Goal: Task Accomplishment & Management: Manage account settings

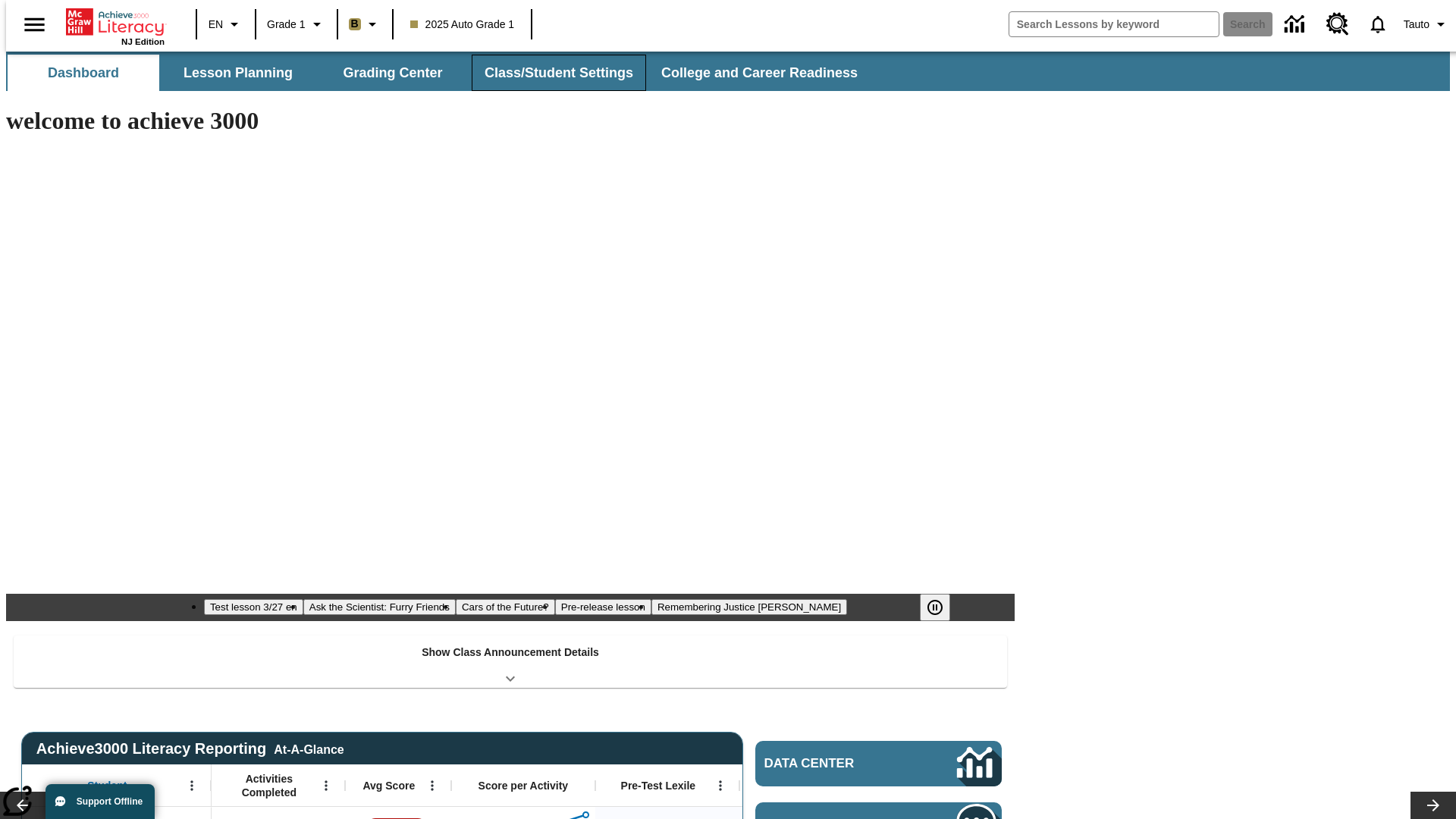
click at [551, 73] on button "Class/Student Settings" at bounding box center [558, 73] width 174 height 36
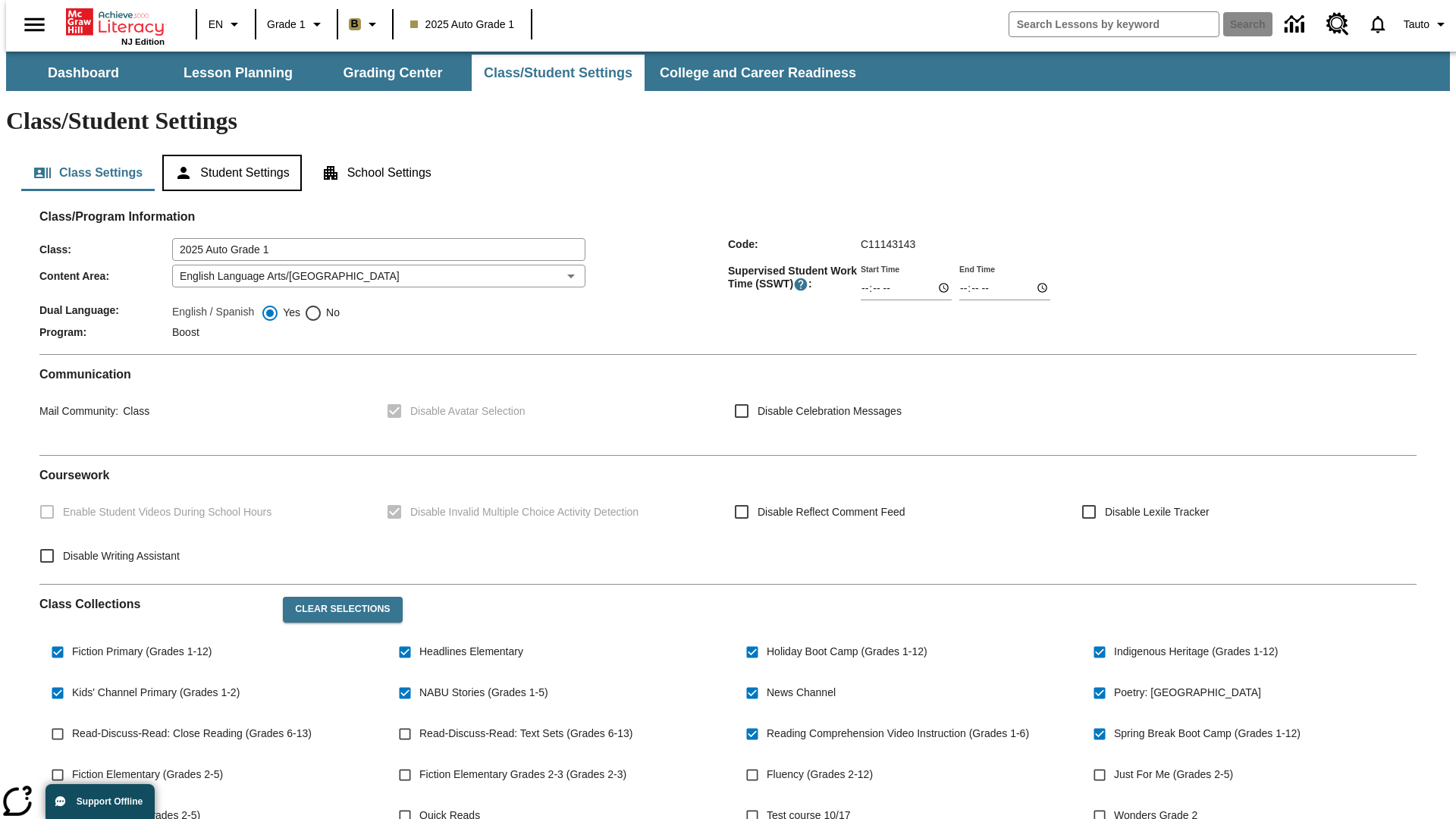
click at [228, 155] on button "Student Settings" at bounding box center [232, 173] width 139 height 36
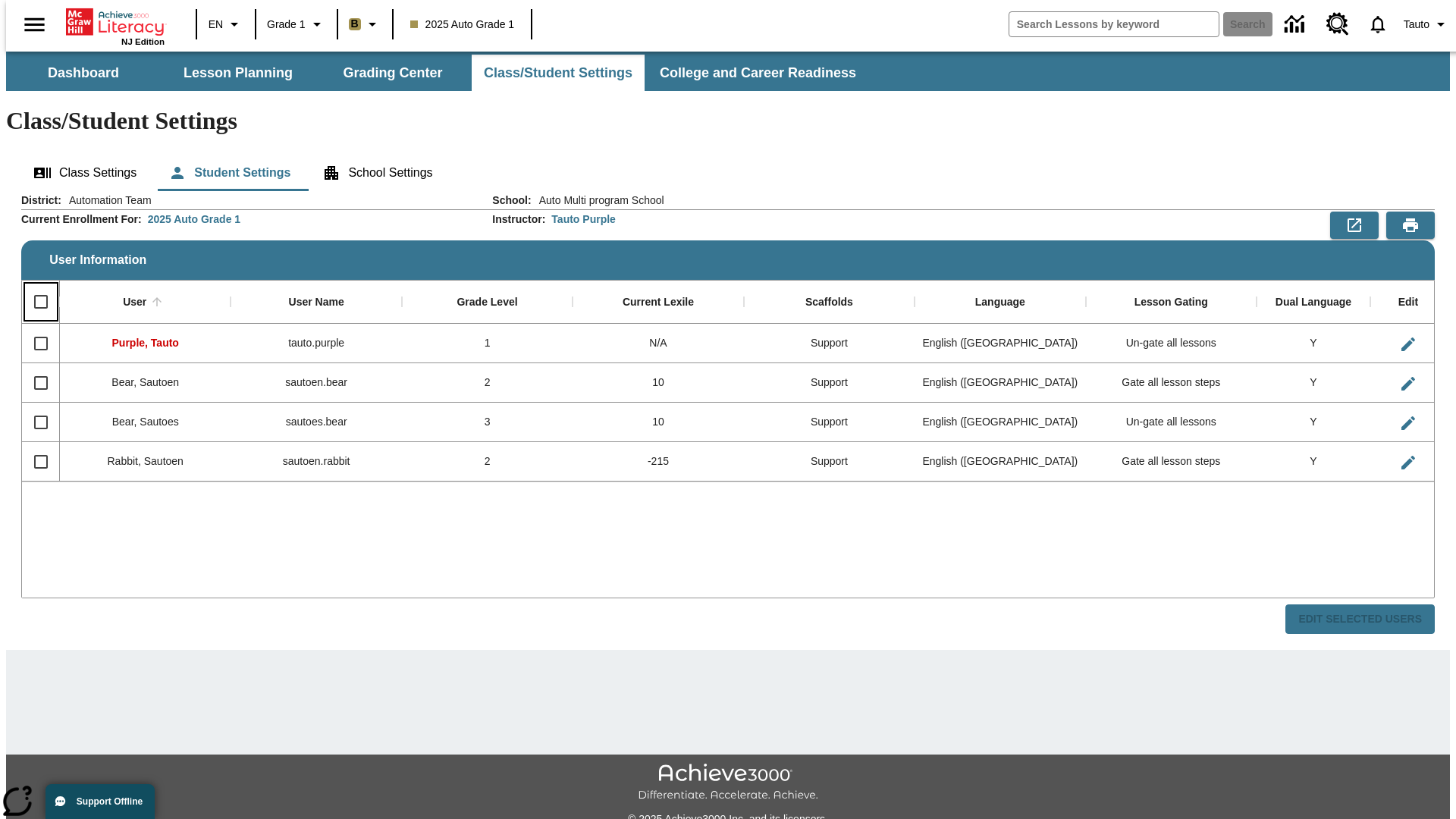
click at [34, 286] on input "Select all rows" at bounding box center [40, 301] width 32 height 32
checkbox input "true"
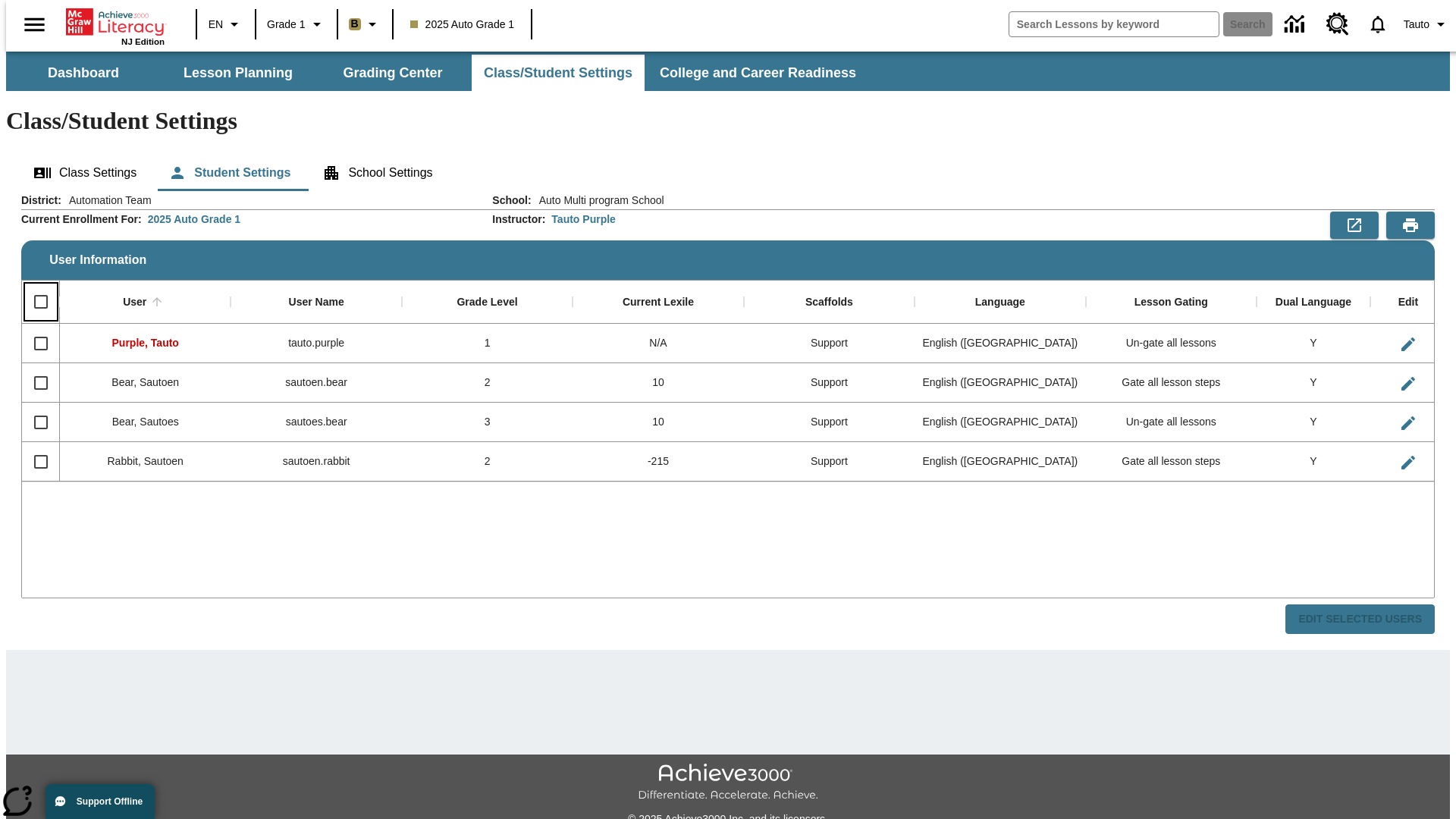
checkbox input "true"
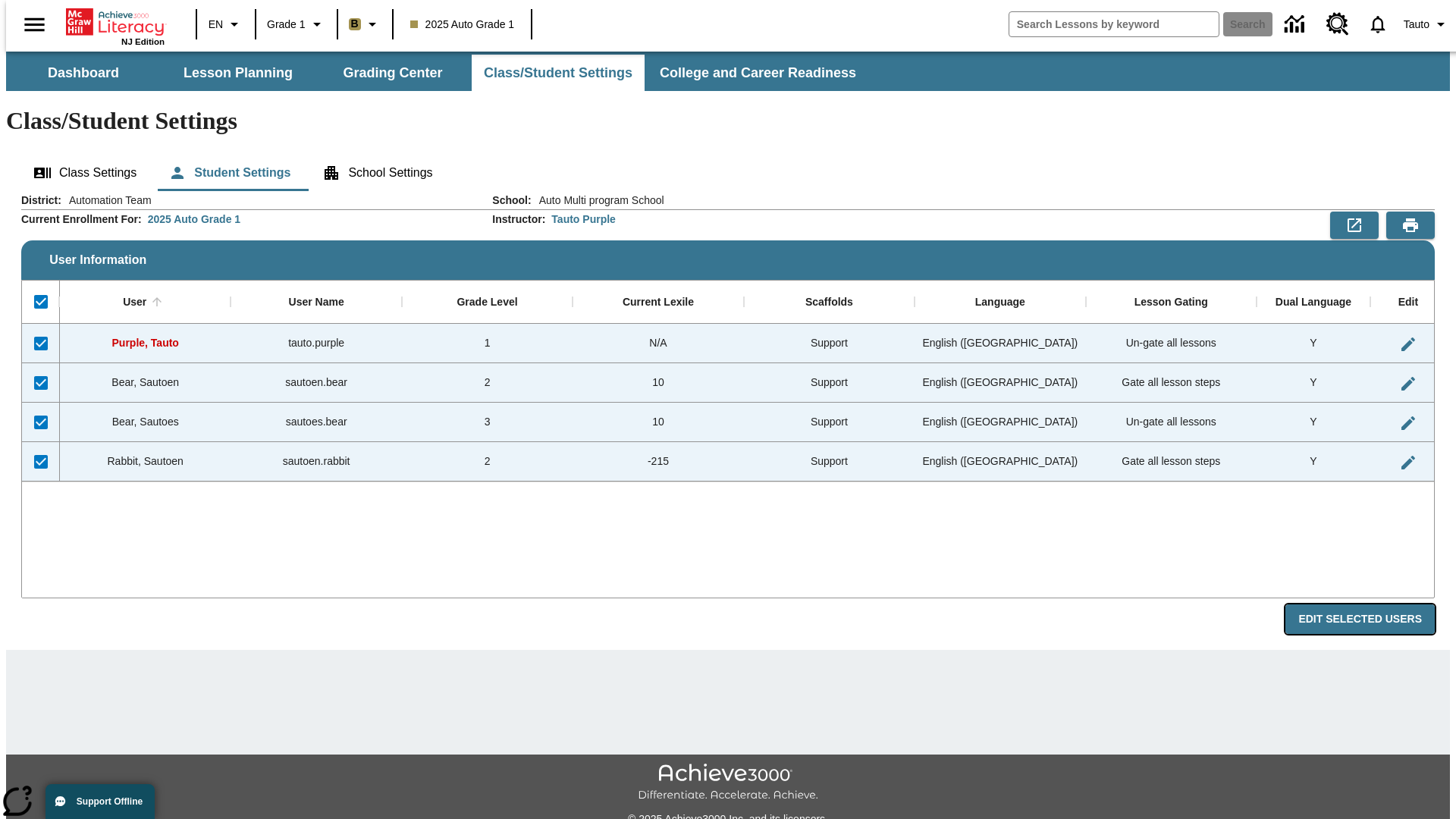
click at [1372, 604] on button "Edit Selected Users" at bounding box center [1361, 619] width 149 height 29
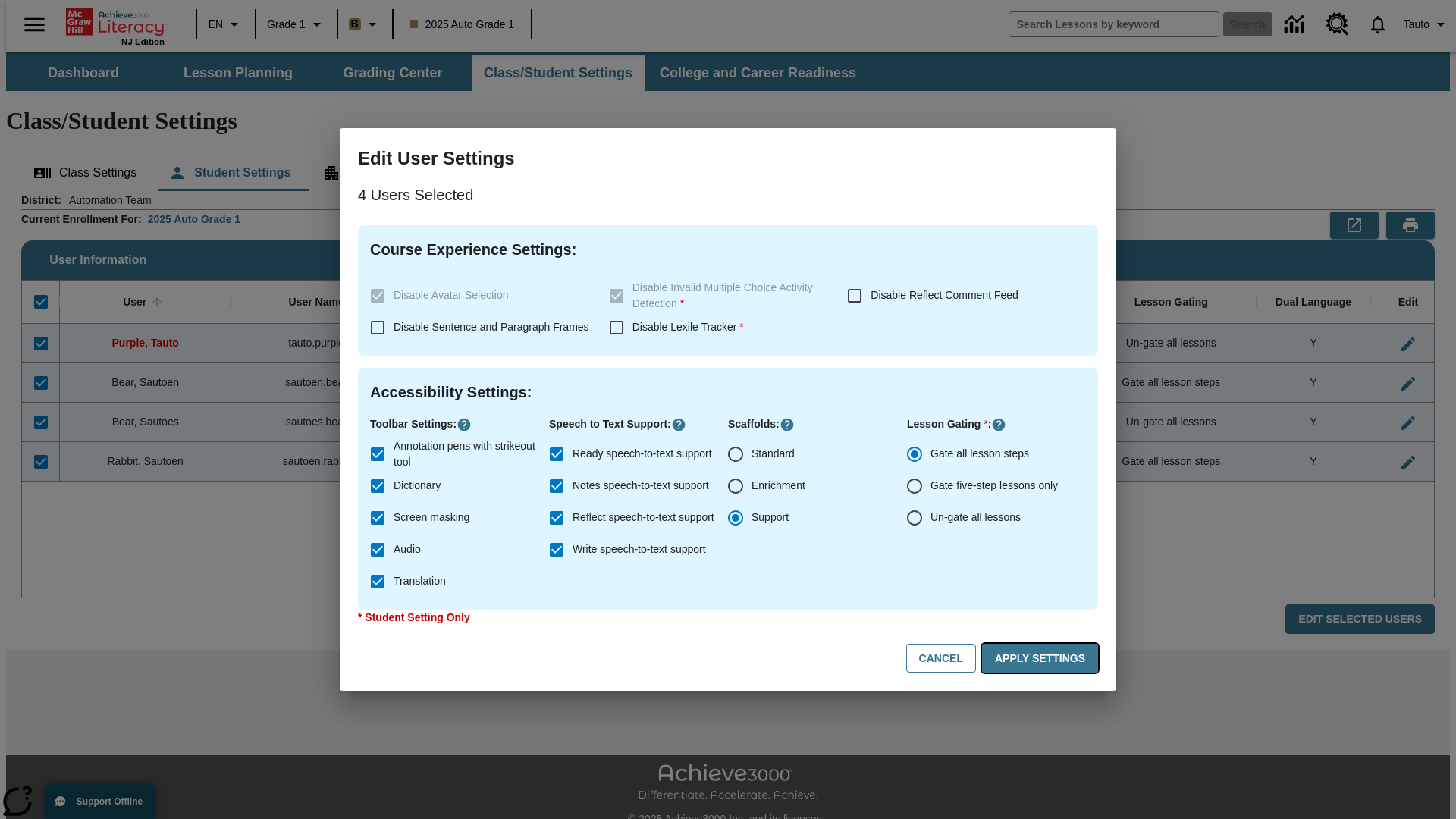
click at [1043, 658] on button "Apply Settings" at bounding box center [1039, 658] width 116 height 29
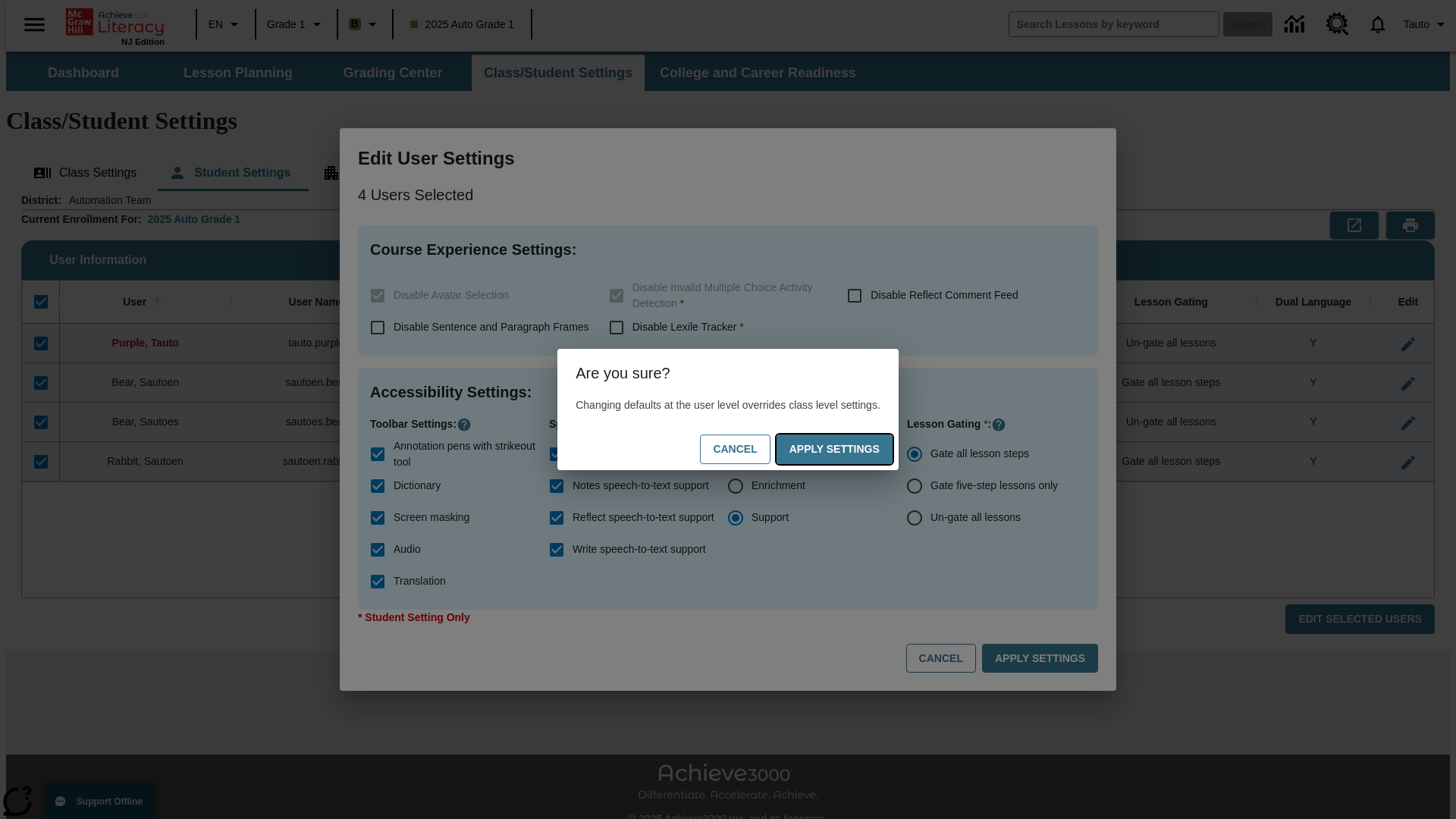
click at [850, 449] on button "Apply Settings" at bounding box center [834, 449] width 116 height 29
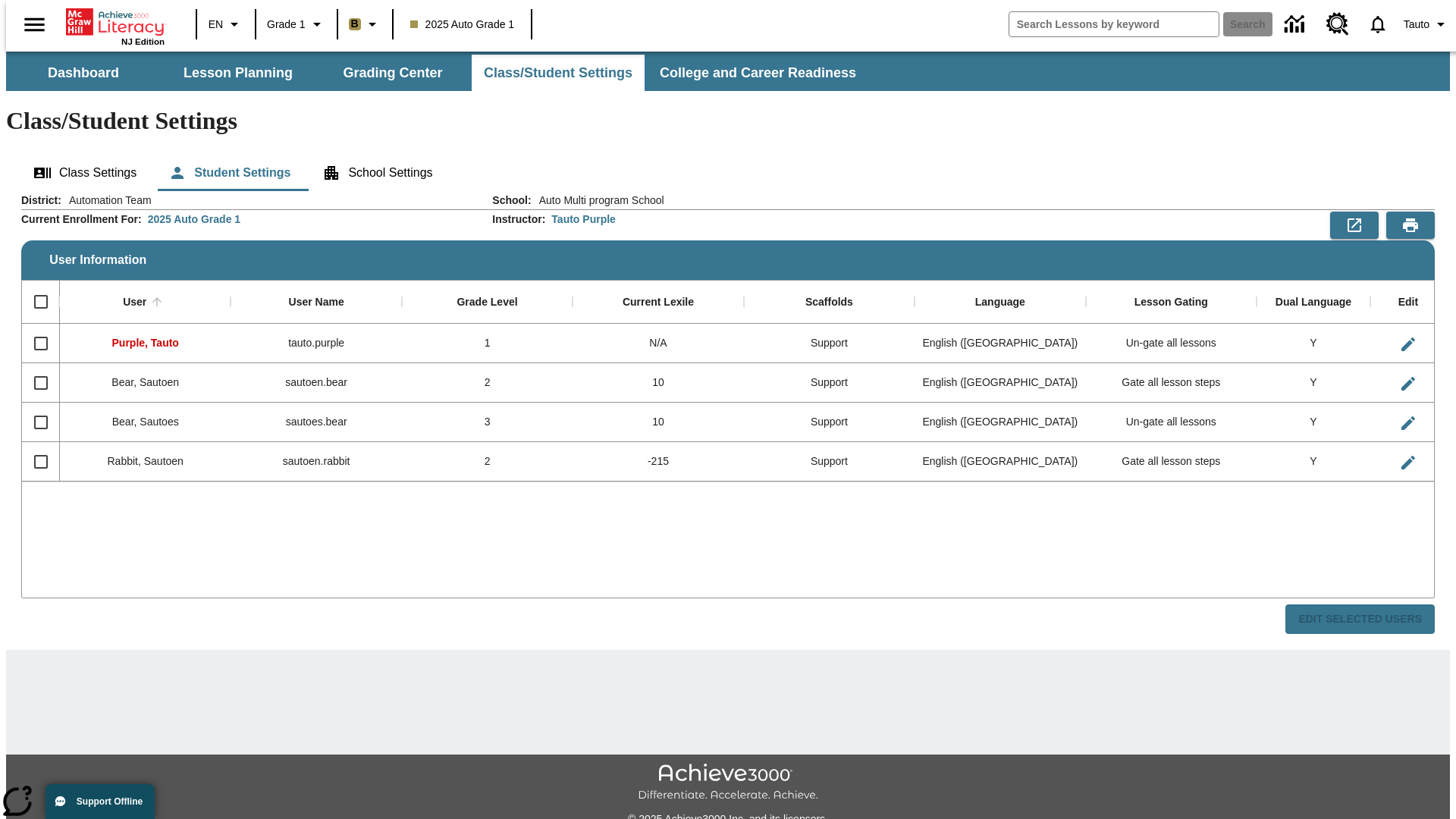
checkbox input "false"
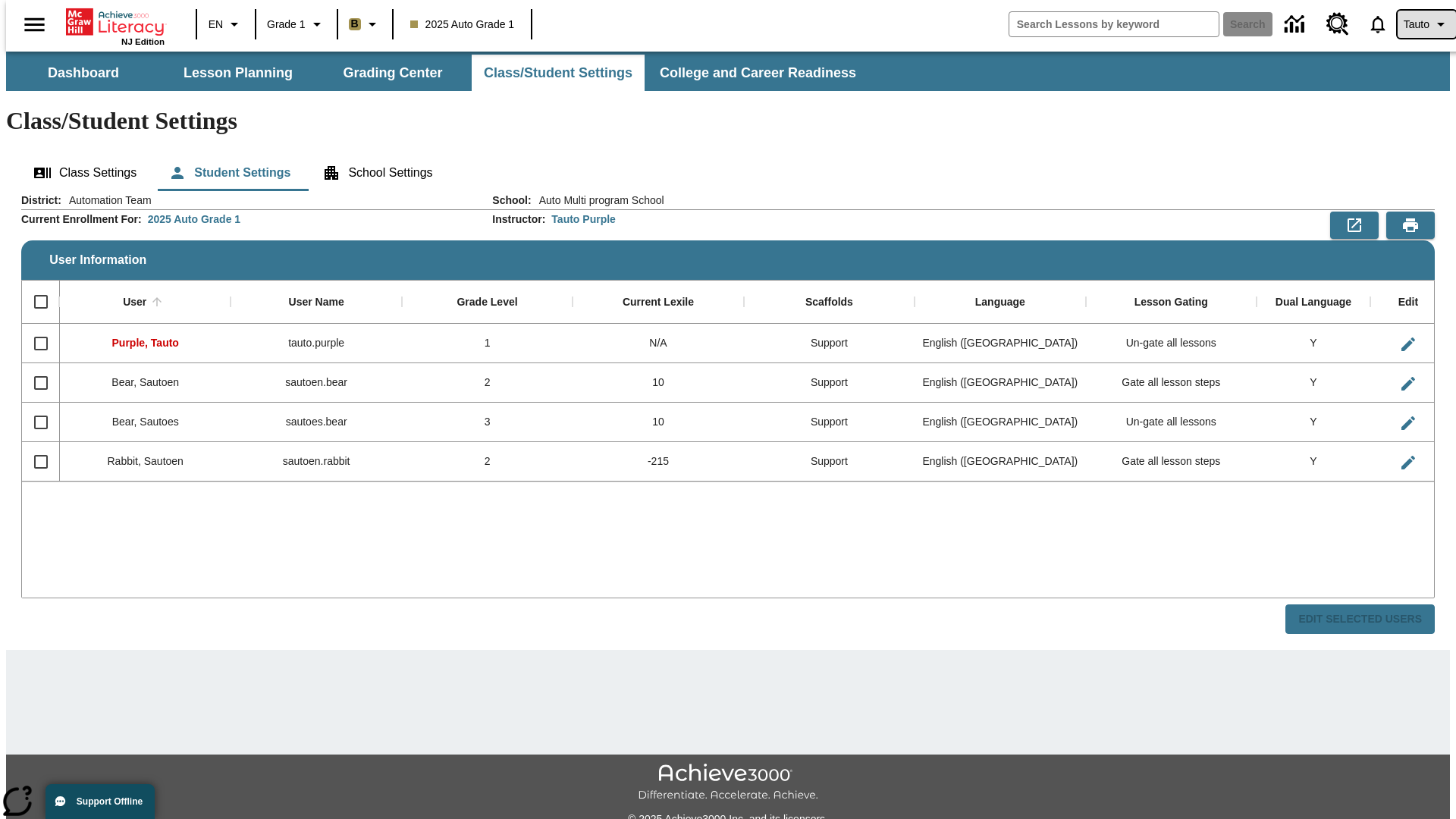
click at [1419, 24] on span "Tauto" at bounding box center [1416, 24] width 26 height 16
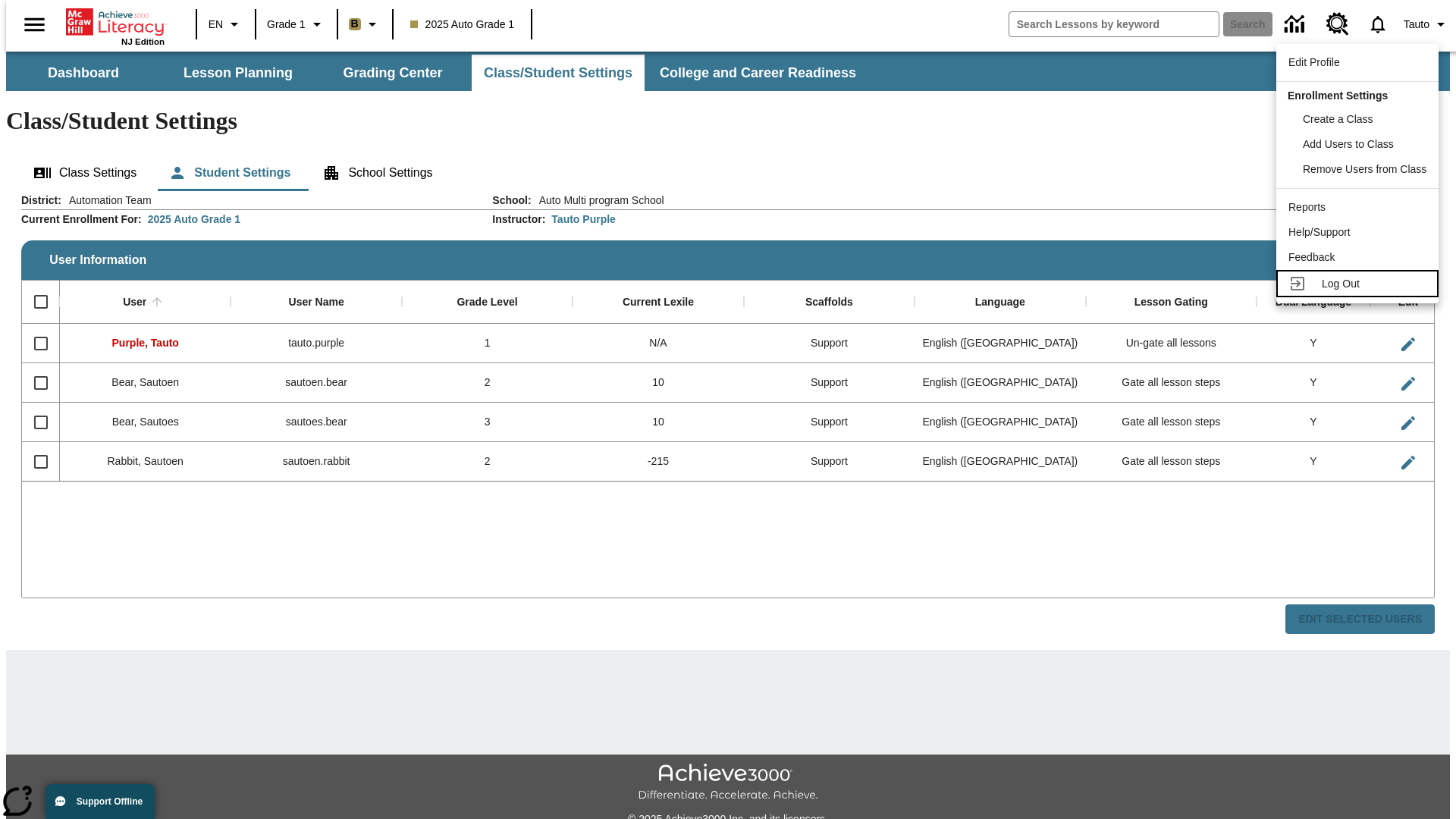
click at [1360, 283] on span "Log Out" at bounding box center [1341, 283] width 38 height 12
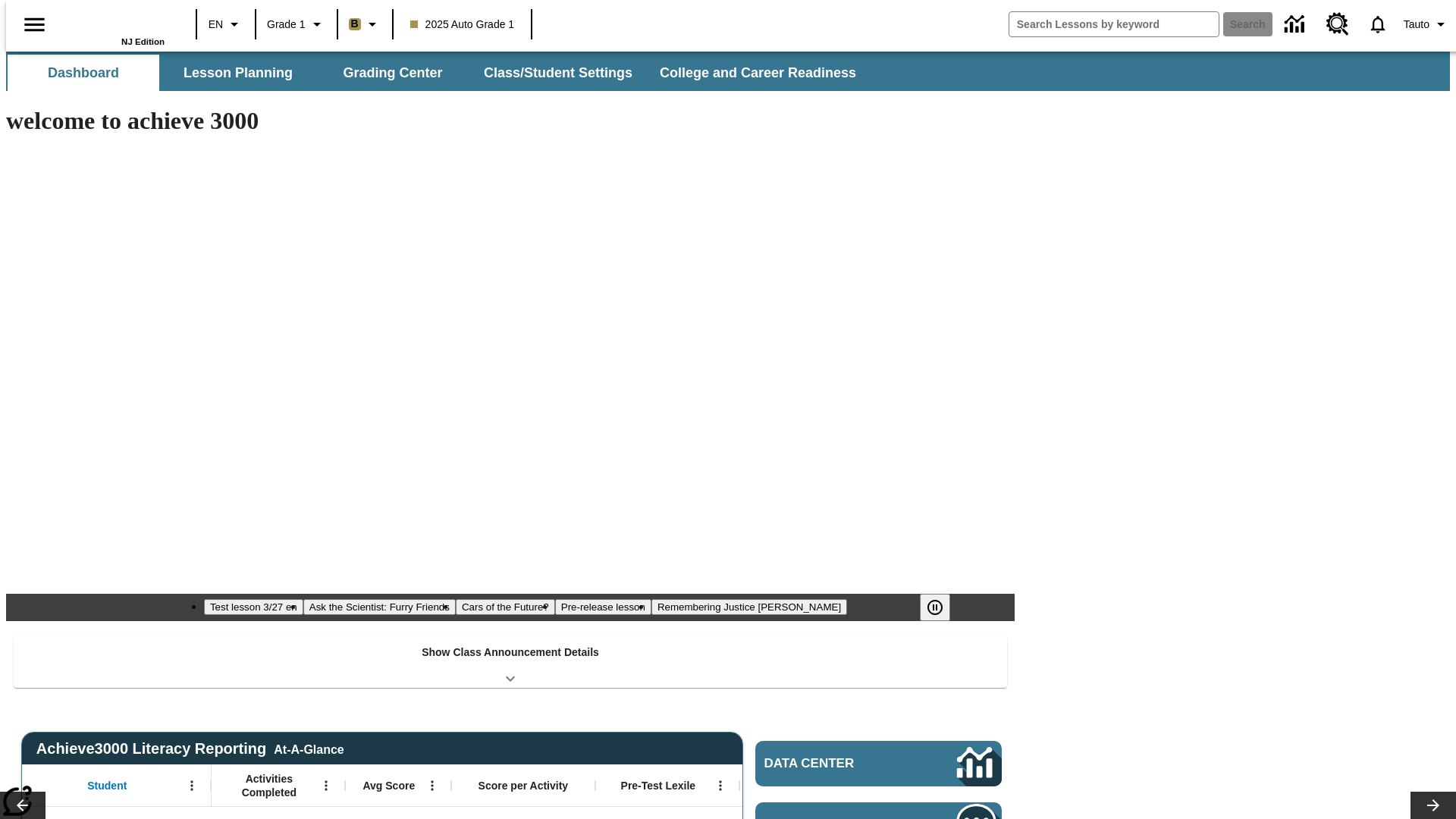
type input "-1"
click at [551, 73] on button "Class/Student Settings" at bounding box center [558, 73] width 174 height 36
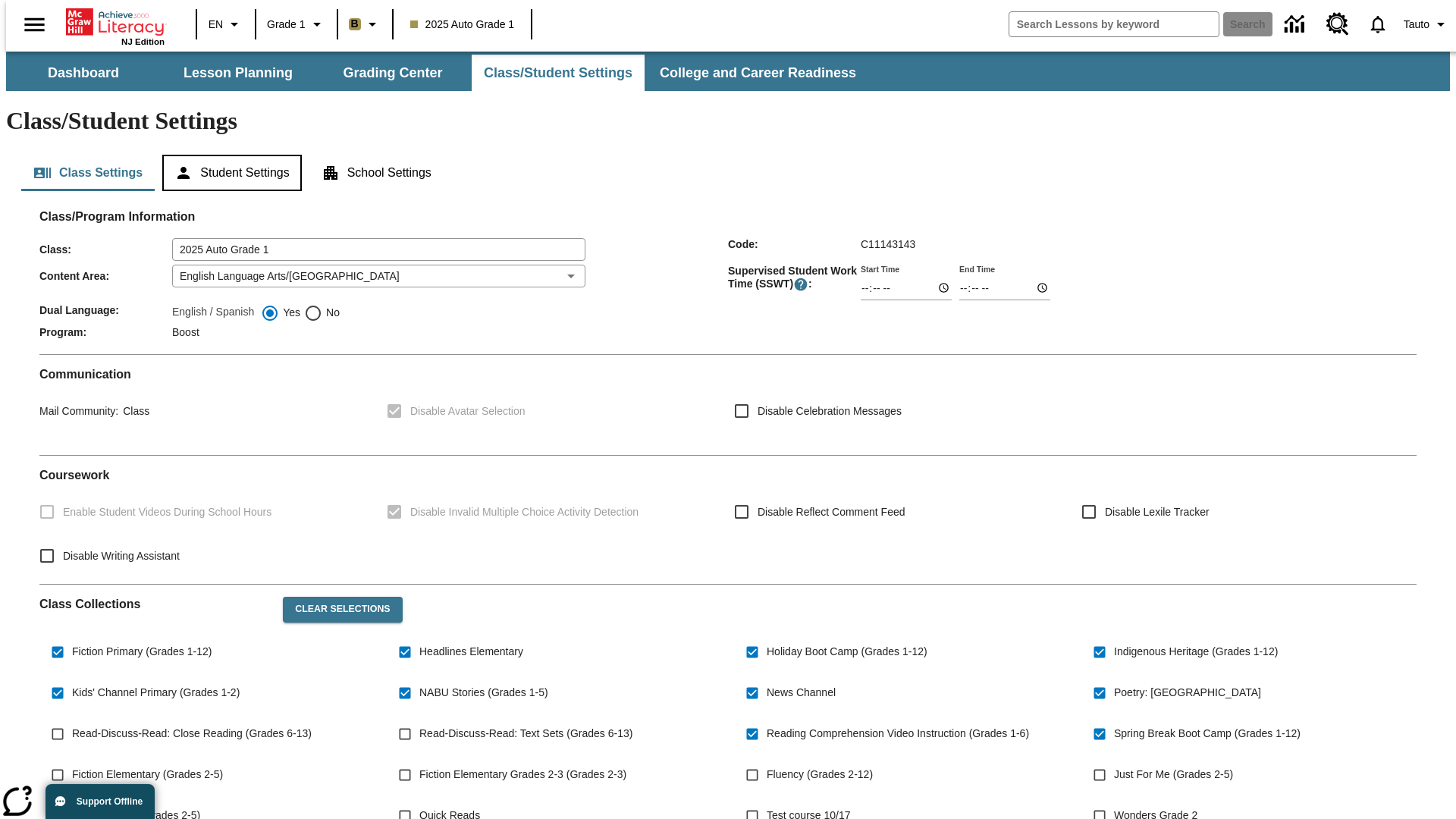
click at [228, 155] on button "Student Settings" at bounding box center [232, 173] width 139 height 36
